Goal: Task Accomplishment & Management: Manage account settings

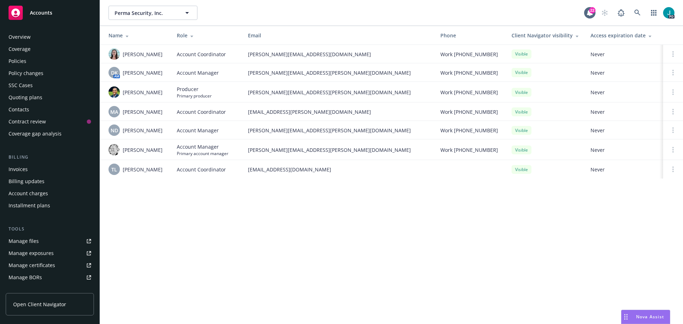
scroll to position [127, 0]
